Goal: Information Seeking & Learning: Learn about a topic

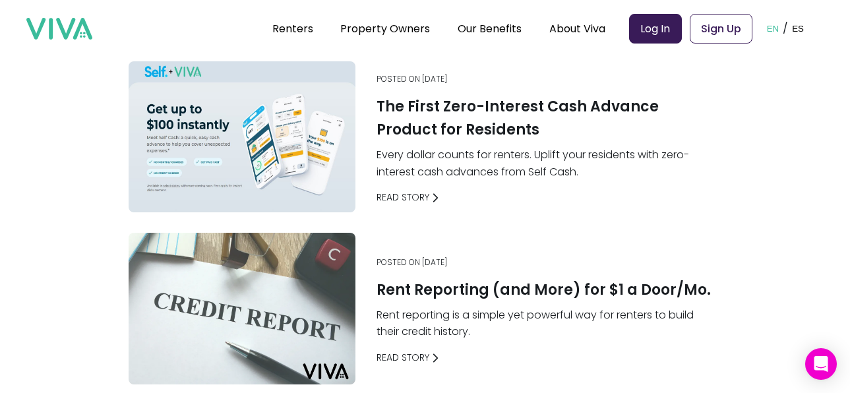
scroll to position [24, 0]
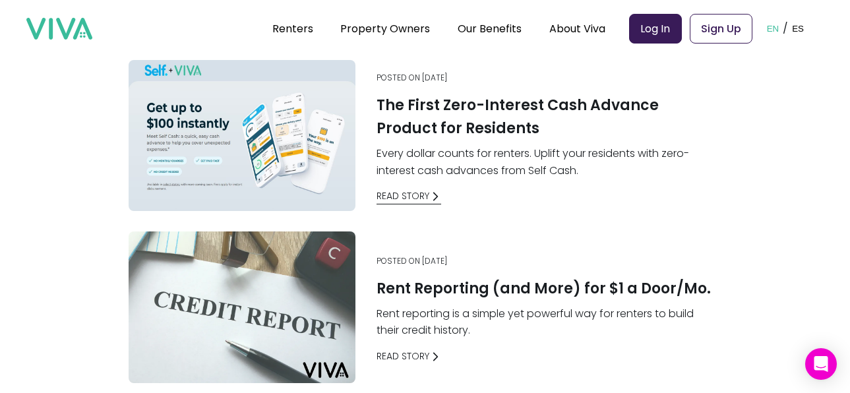
click at [422, 195] on link "Read Story" at bounding box center [409, 196] width 65 height 14
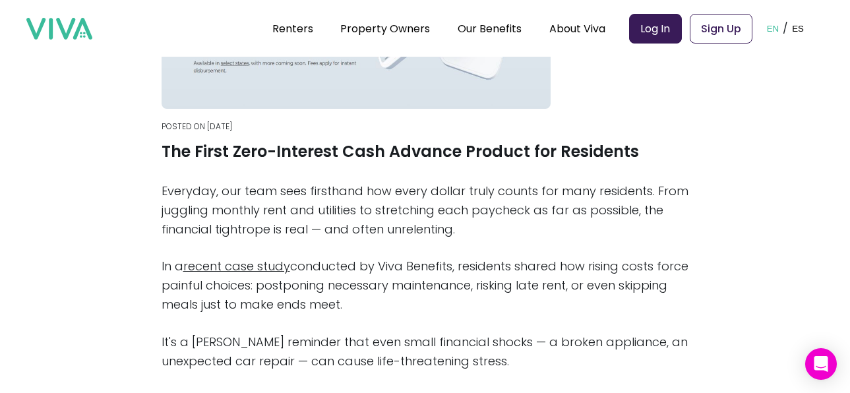
scroll to position [248, 0]
drag, startPoint x: 167, startPoint y: 266, endPoint x: 404, endPoint y: 309, distance: 240.5
click at [404, 309] on p "In a recent case study conducted by Viva Benefits, residents shared how rising …" at bounding box center [426, 285] width 528 height 57
copy p "In a recent case study conducted by Viva Benefits, residents shared how rising …"
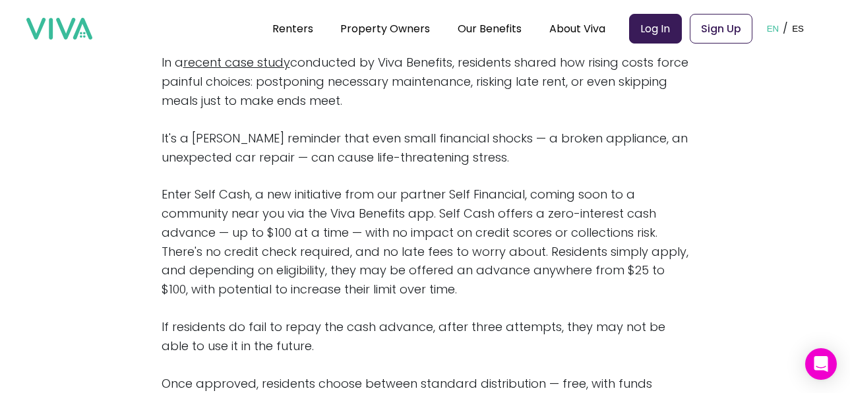
scroll to position [469, 0]
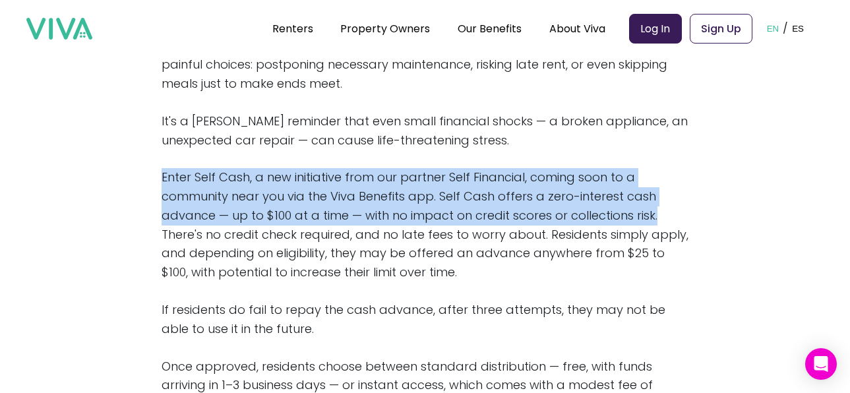
drag, startPoint x: 168, startPoint y: 175, endPoint x: 687, endPoint y: 218, distance: 521.4
click at [687, 218] on p "Enter Self Cash, a new initiative from our partner Self Financial, coming soon …" at bounding box center [426, 225] width 528 height 114
copy p "Enter Self Cash, a new initiative from our partner Self Financial, coming soon …"
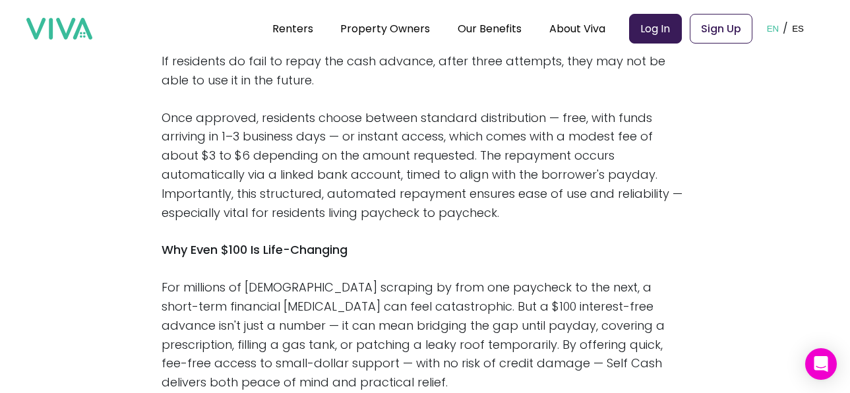
scroll to position [628, 0]
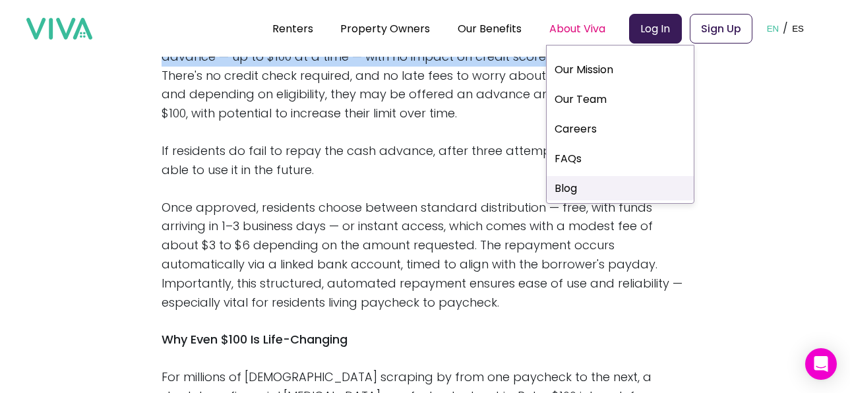
click at [576, 189] on link "Blog" at bounding box center [620, 188] width 147 height 24
